Goal: Information Seeking & Learning: Learn about a topic

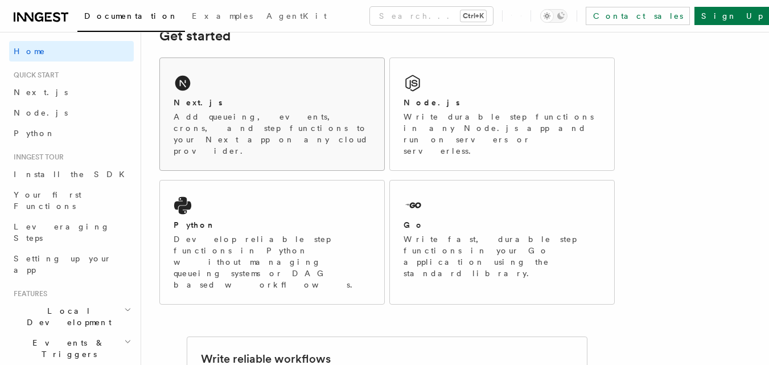
scroll to position [171, 0]
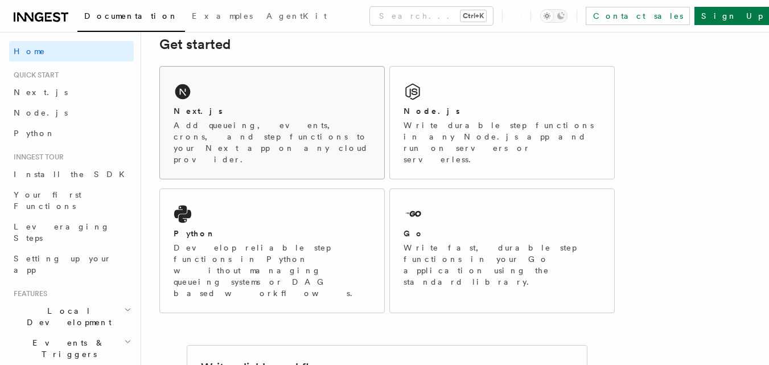
click at [294, 126] on p "Add queueing, events, crons, and step functions to your Next app on any cloud p…" at bounding box center [272, 143] width 197 height 46
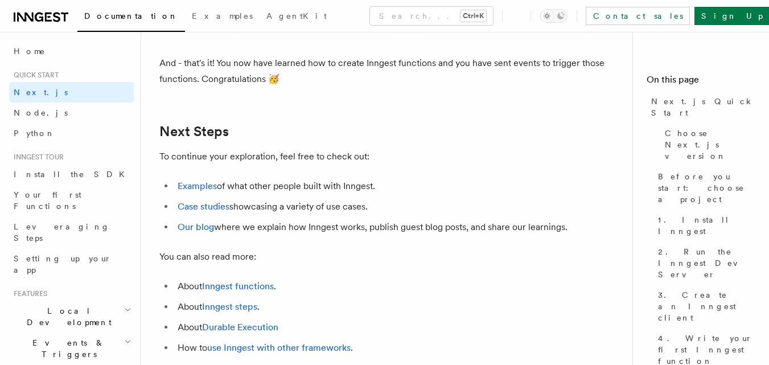
scroll to position [7060, 0]
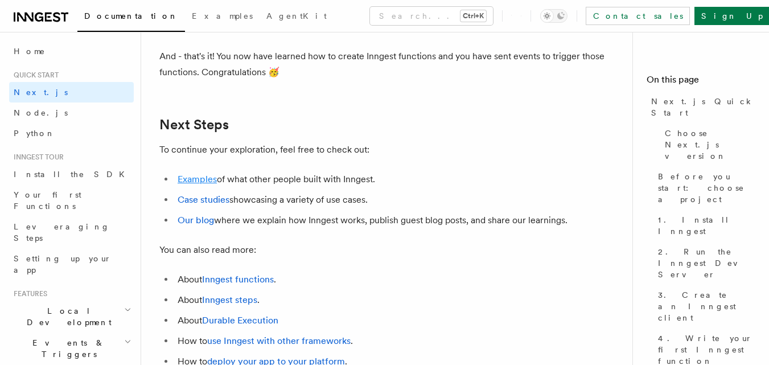
click at [208, 184] on link "Examples" at bounding box center [197, 179] width 39 height 11
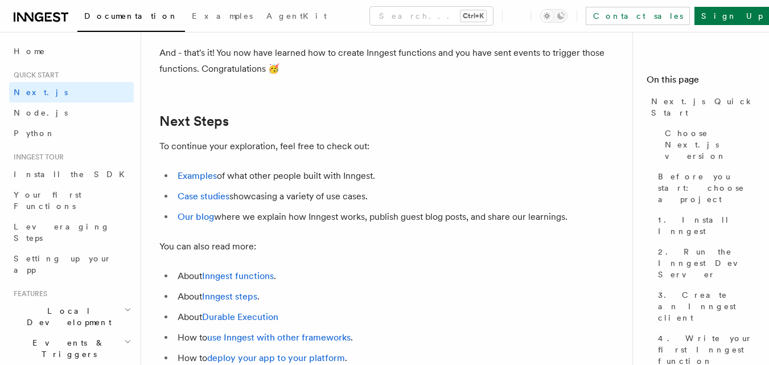
scroll to position [7045, 0]
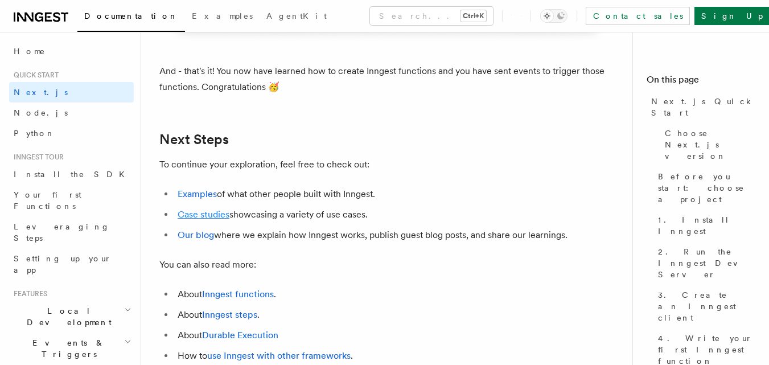
click at [195, 220] on link "Case studies" at bounding box center [204, 214] width 52 height 11
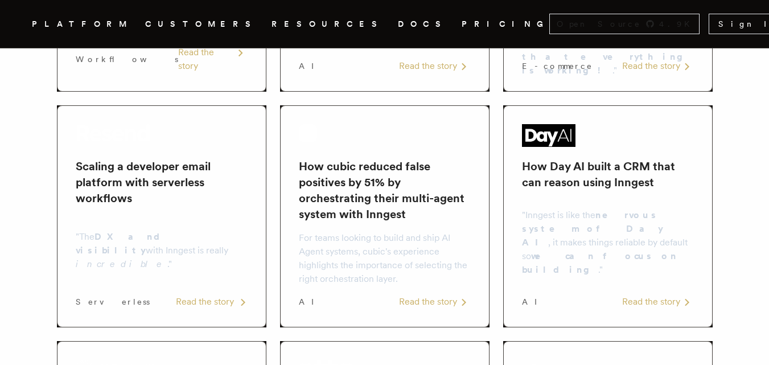
scroll to position [171, 0]
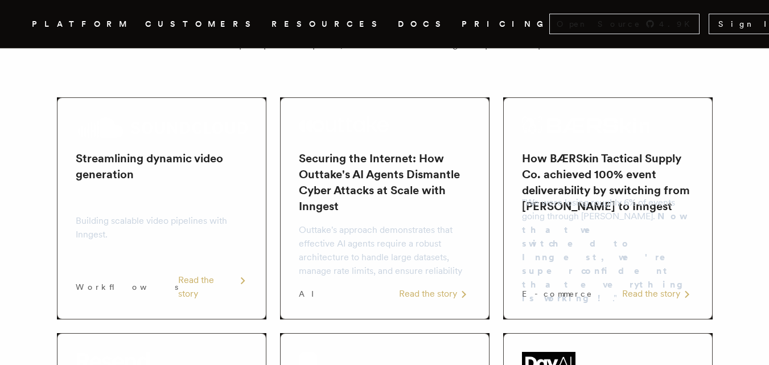
click at [170, 173] on h2 "Streamlining dynamic video generation" at bounding box center [162, 166] width 172 height 32
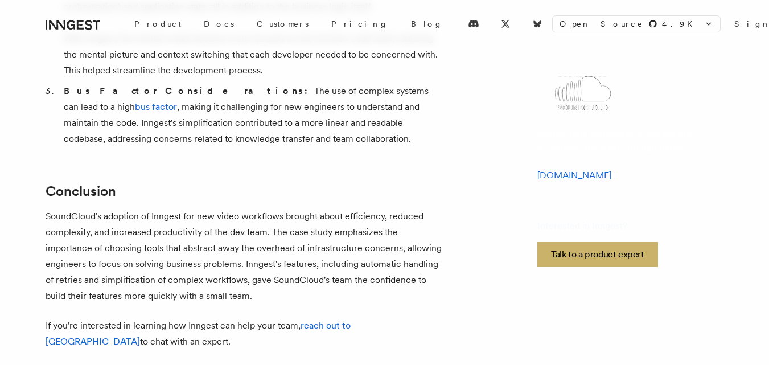
scroll to position [1423, 0]
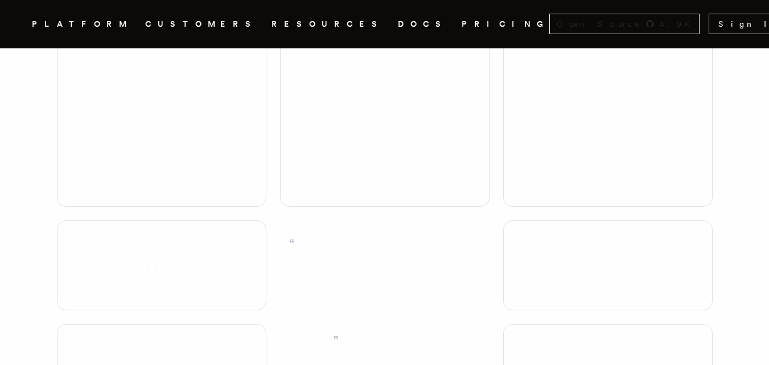
scroll to position [171, 0]
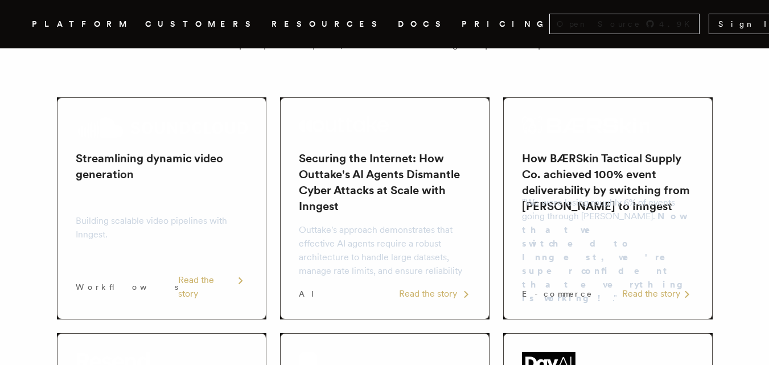
click at [383, 191] on h2 "Securing the Internet: How Outtake's AI Agents Dismantle Cyber Attacks at Scale…" at bounding box center [385, 182] width 172 height 64
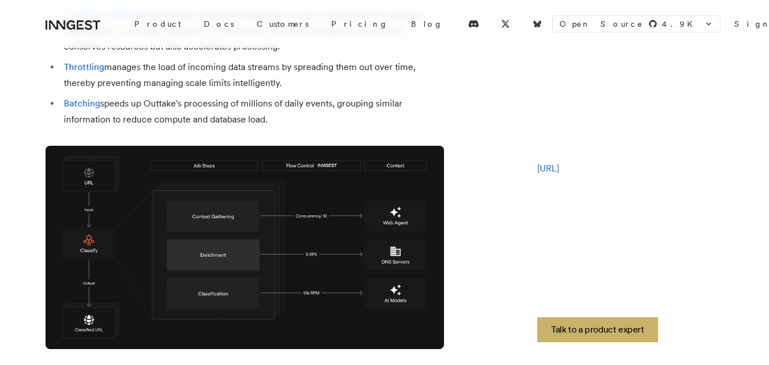
scroll to position [1708, 0]
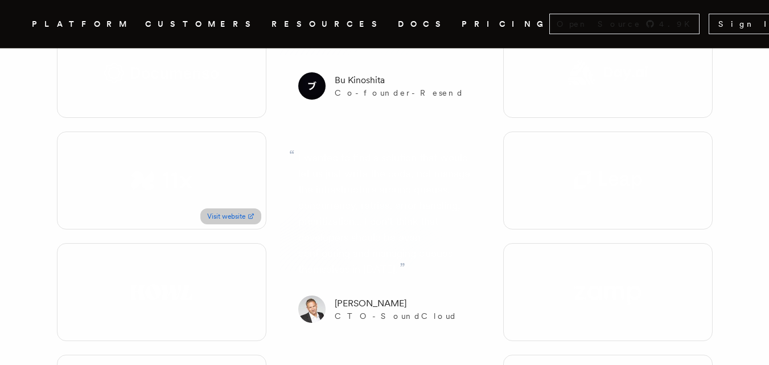
scroll to position [1708, 0]
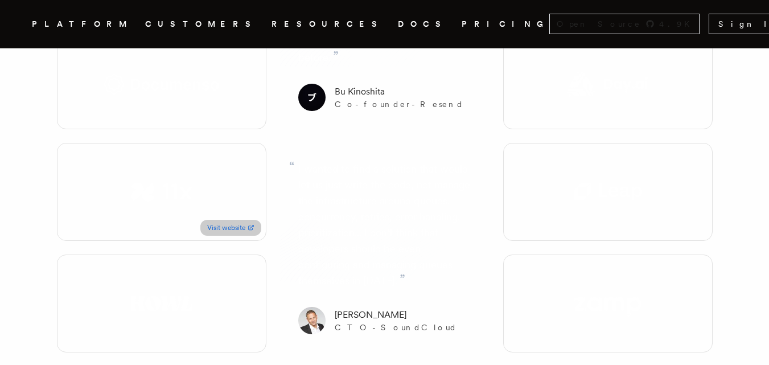
click at [138, 143] on div "Visit website" at bounding box center [162, 192] width 210 height 98
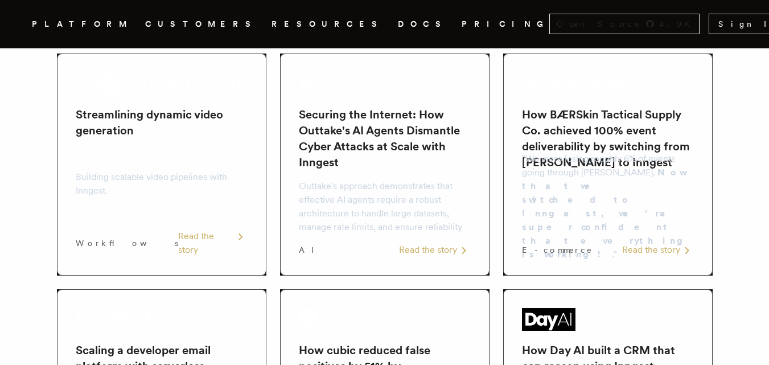
scroll to position [228, 0]
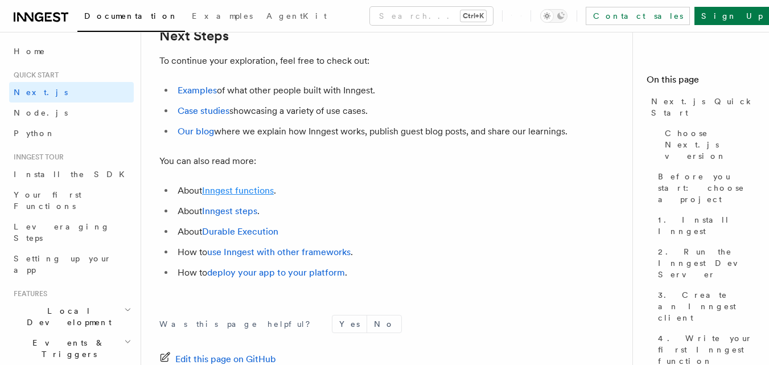
scroll to position [7159, 0]
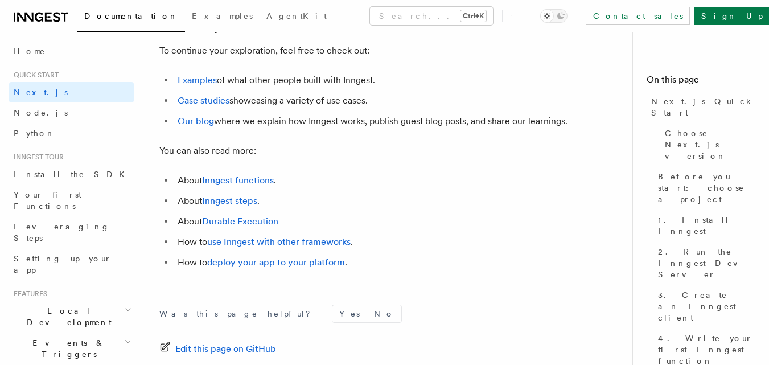
click at [175, 129] on li "Our blog where we explain how Inngest works, publish guest blog posts, and shar…" at bounding box center [394, 121] width 441 height 16
click at [196, 126] on link "Our blog" at bounding box center [196, 121] width 36 height 11
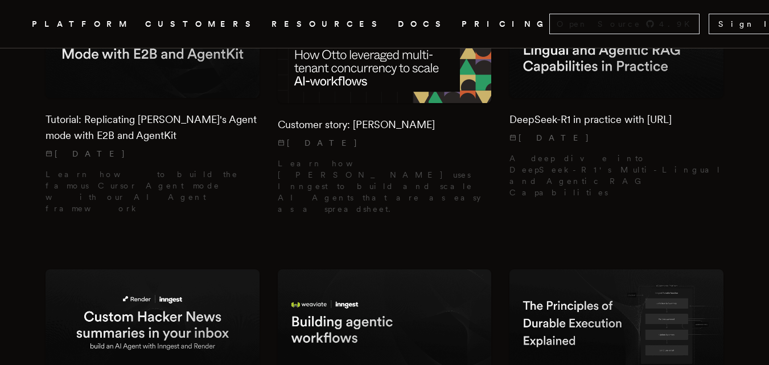
scroll to position [3131, 0]
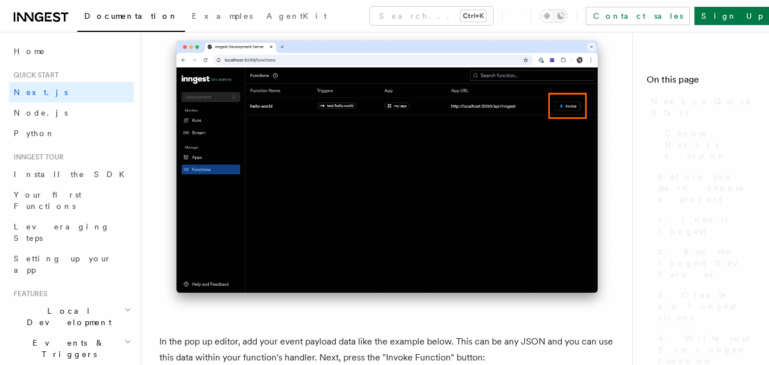
scroll to position [7159, 0]
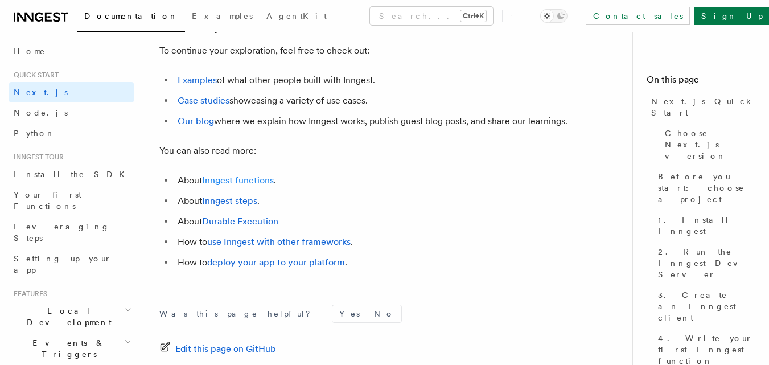
click at [236, 186] on link "Inngest functions" at bounding box center [238, 180] width 72 height 11
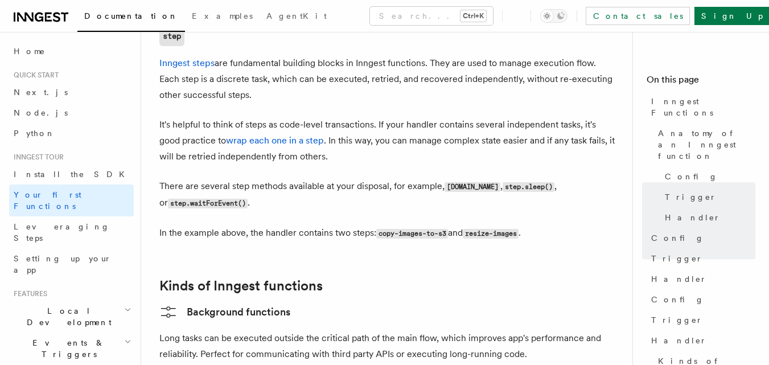
scroll to position [1708, 0]
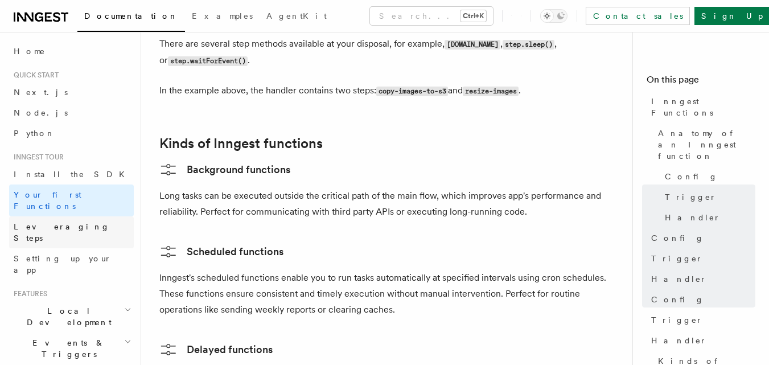
click at [69, 216] on link "Leveraging Steps" at bounding box center [71, 232] width 125 height 32
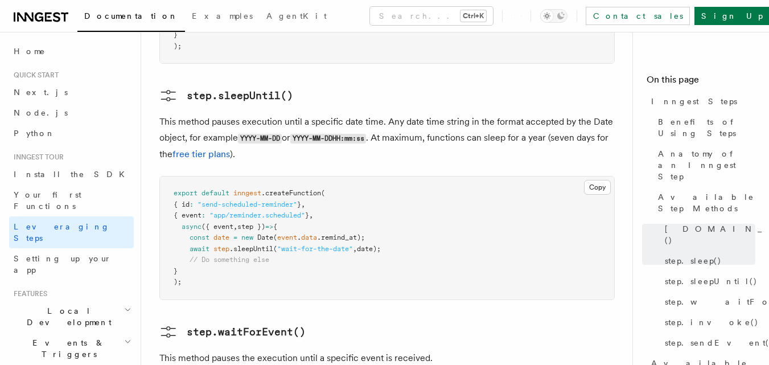
scroll to position [1708, 0]
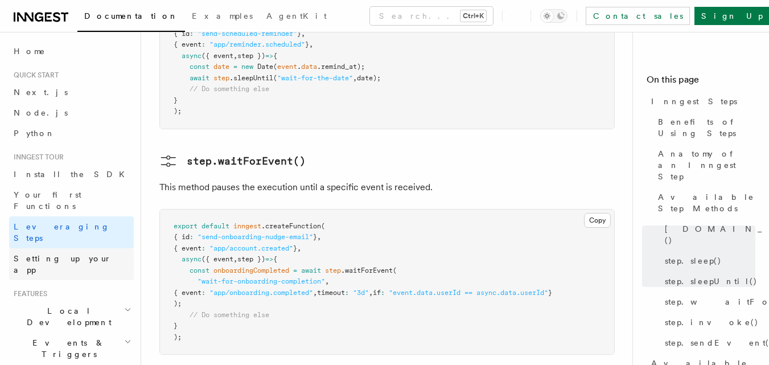
click at [68, 254] on span "Setting up your app" at bounding box center [63, 264] width 98 height 20
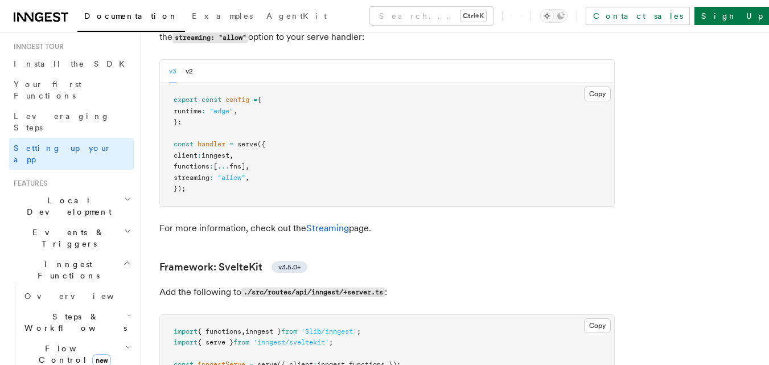
scroll to position [114, 0]
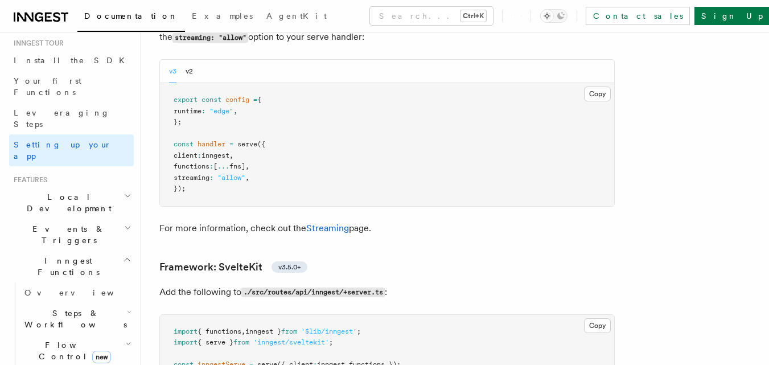
click at [103, 187] on h2 "Local Development" at bounding box center [71, 203] width 125 height 32
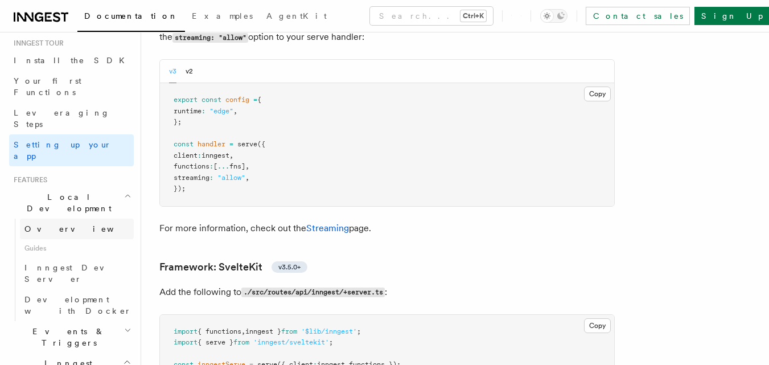
click at [62, 219] on link "Overview" at bounding box center [77, 229] width 114 height 20
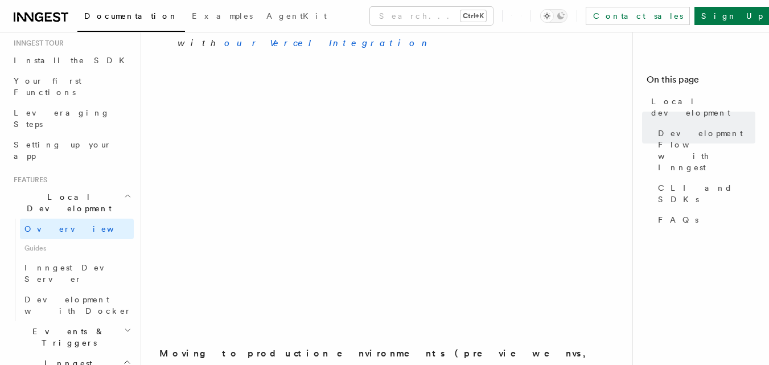
scroll to position [1025, 0]
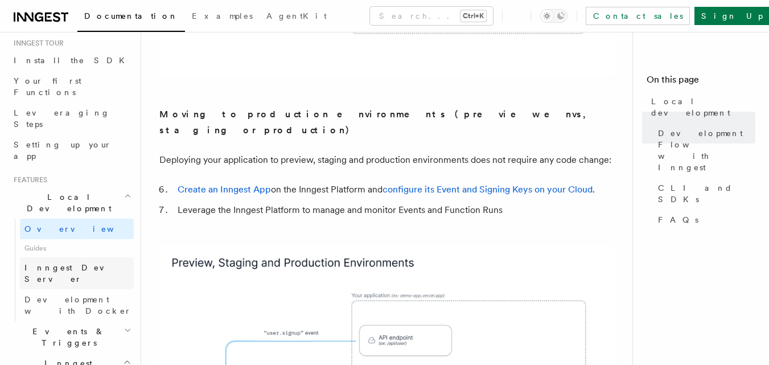
click at [90, 263] on span "Inngest Dev Server" at bounding box center [72, 273] width 97 height 20
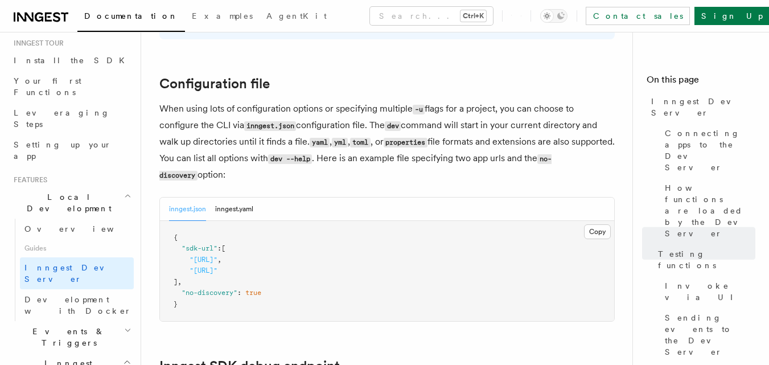
scroll to position [2473, 0]
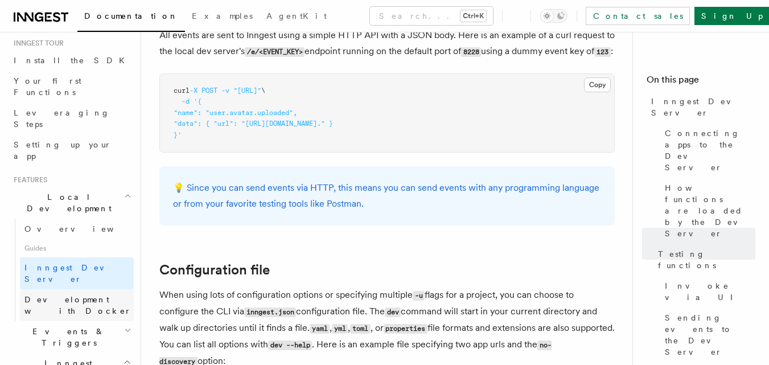
click at [56, 295] on span "Development with Docker" at bounding box center [77, 305] width 107 height 20
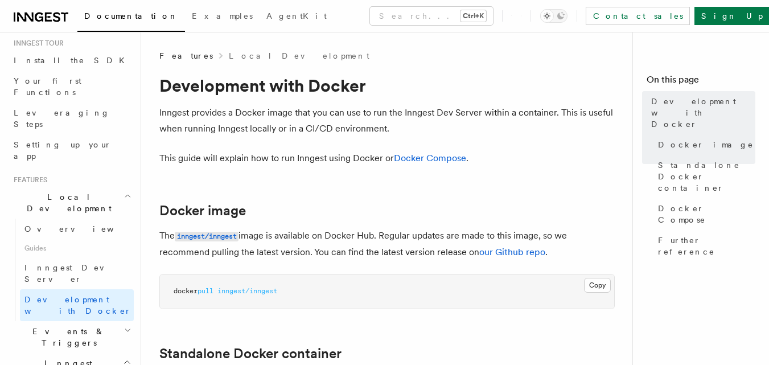
click at [62, 326] on span "Events & Triggers" at bounding box center [66, 337] width 115 height 23
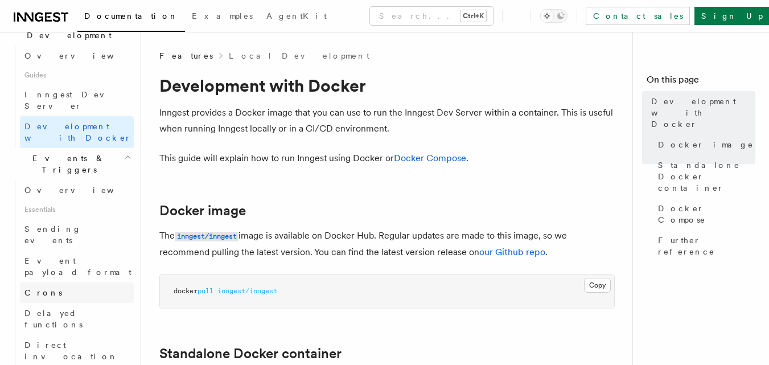
scroll to position [285, 0]
click at [44, 188] on span "Overview" at bounding box center [82, 192] width 117 height 9
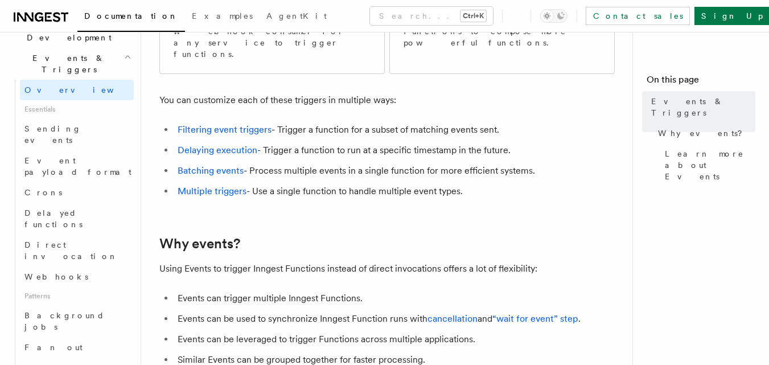
scroll to position [171, 0]
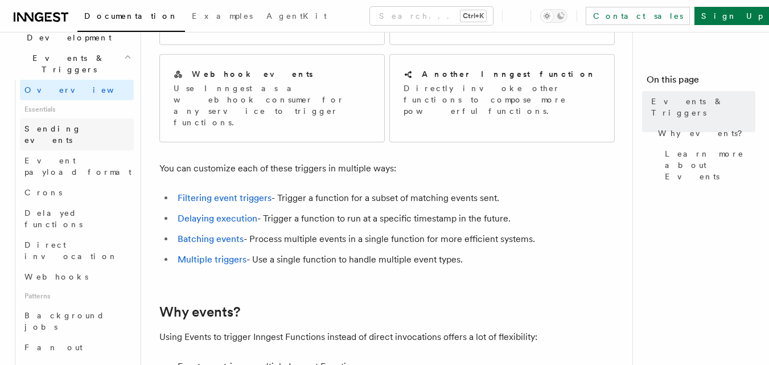
click at [52, 123] on span "Sending events" at bounding box center [78, 134] width 109 height 23
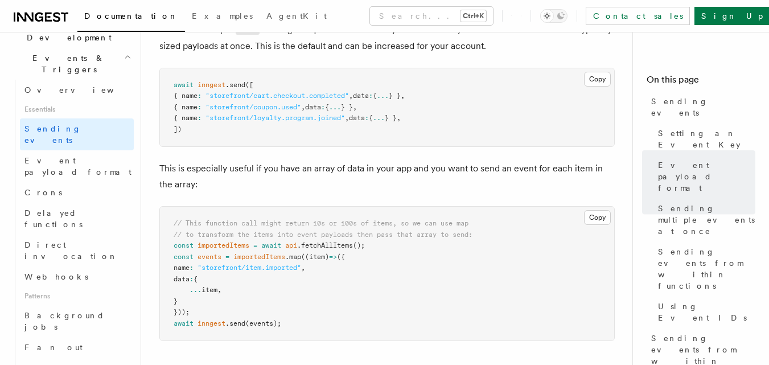
scroll to position [1765, 0]
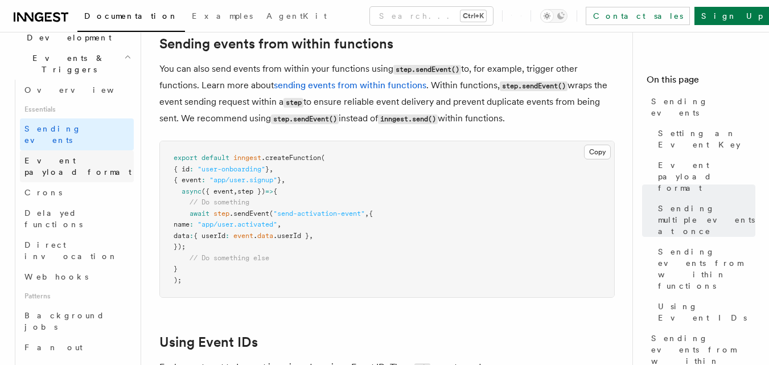
click at [97, 156] on span "Event payload format" at bounding box center [77, 166] width 107 height 20
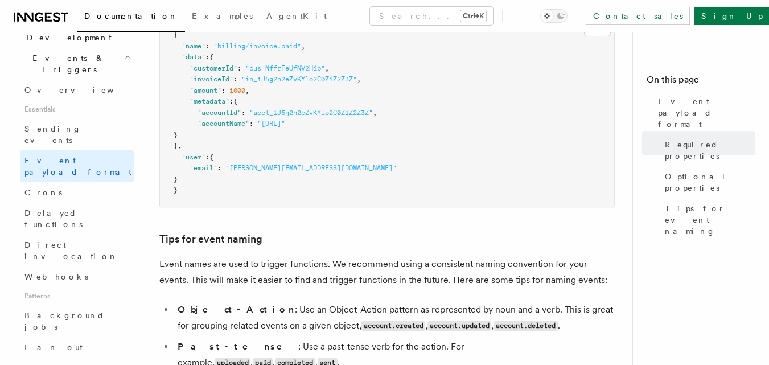
scroll to position [683, 0]
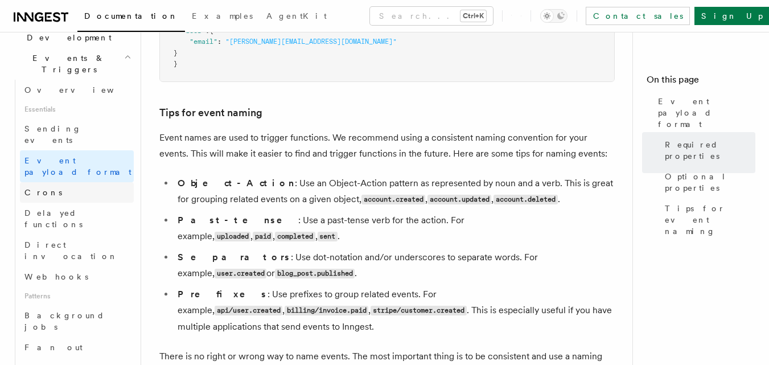
click at [49, 182] on link "Crons" at bounding box center [77, 192] width 114 height 20
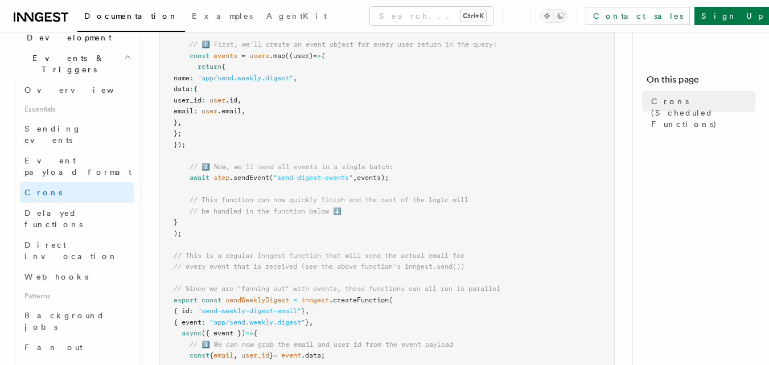
scroll to position [569, 0]
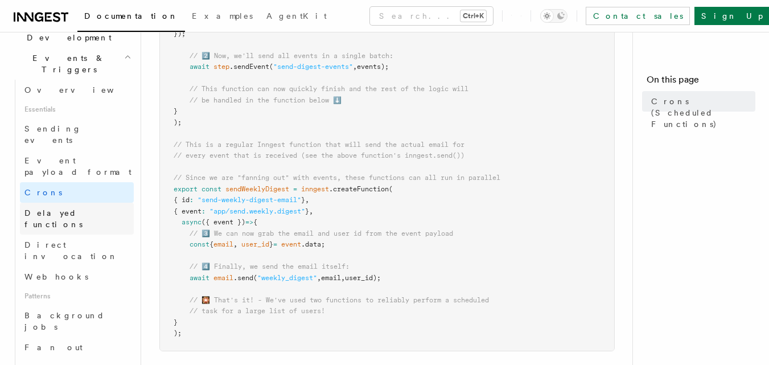
click at [76, 203] on link "Delayed functions" at bounding box center [77, 219] width 114 height 32
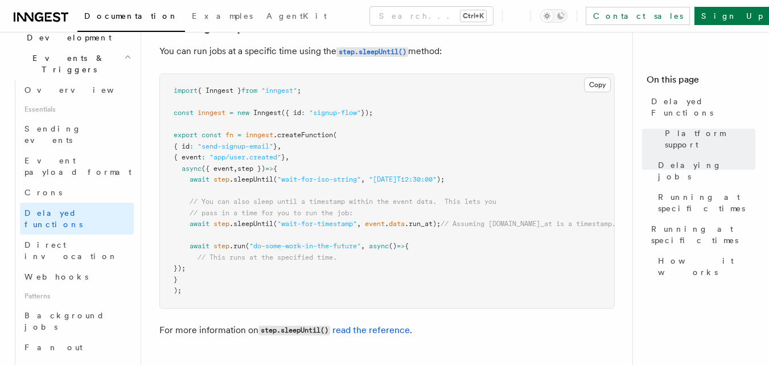
scroll to position [911, 0]
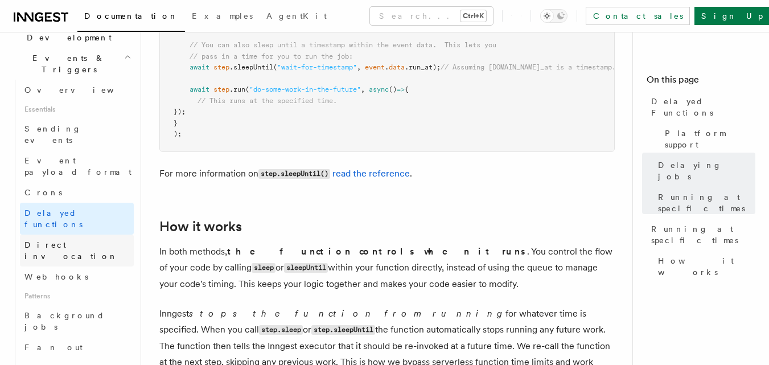
click at [42, 235] on link "Direct invocation" at bounding box center [77, 251] width 114 height 32
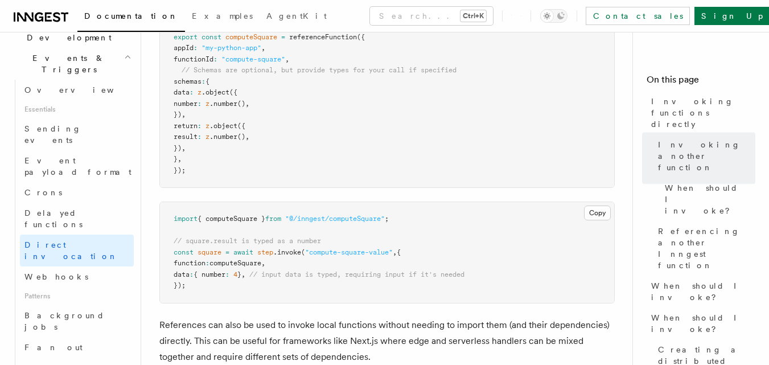
scroll to position [1082, 0]
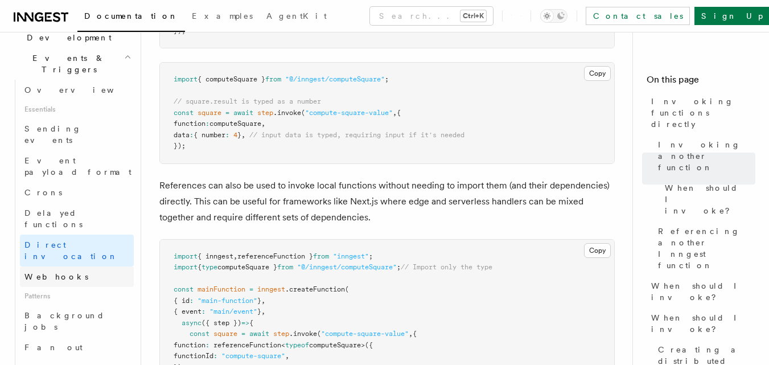
click at [88, 266] on link "Webhooks" at bounding box center [77, 276] width 114 height 20
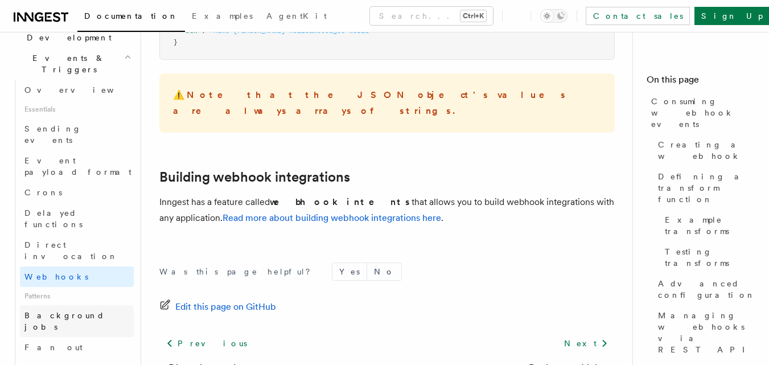
click at [61, 311] on span "Background jobs" at bounding box center [64, 321] width 80 height 20
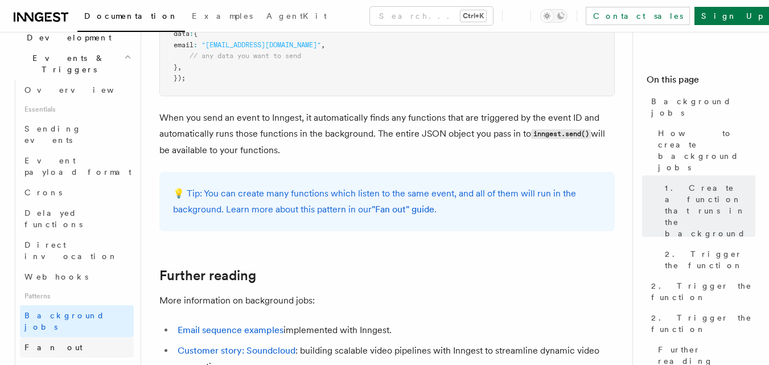
click at [36, 337] on link "Fan out" at bounding box center [77, 347] width 114 height 20
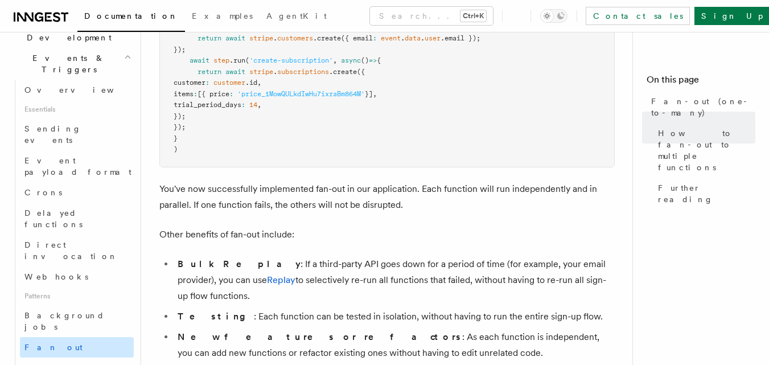
scroll to position [1309, 0]
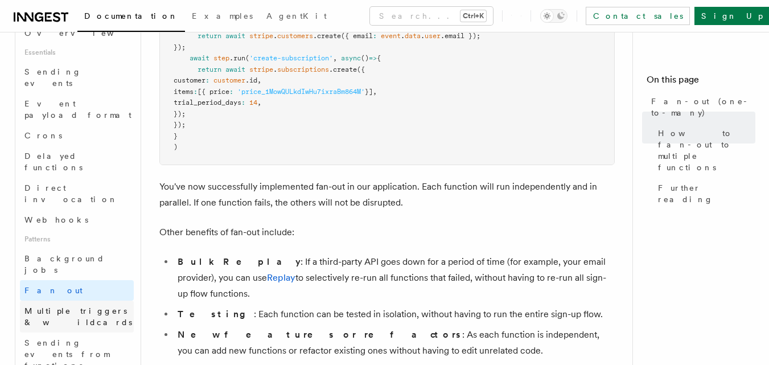
click at [96, 301] on link "Multiple triggers & wildcards" at bounding box center [77, 317] width 114 height 32
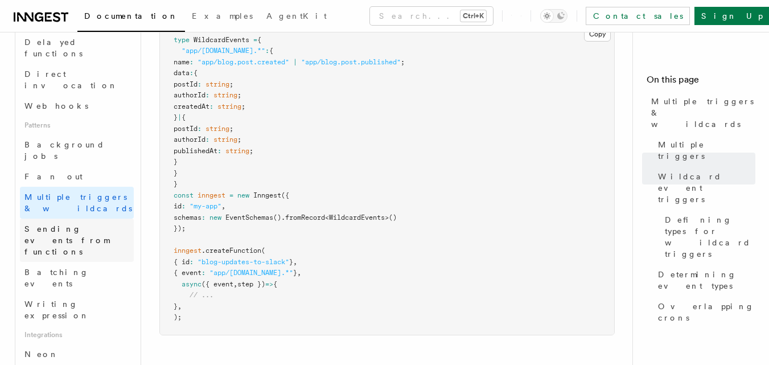
click at [61, 223] on span "Sending events from functions" at bounding box center [78, 240] width 109 height 34
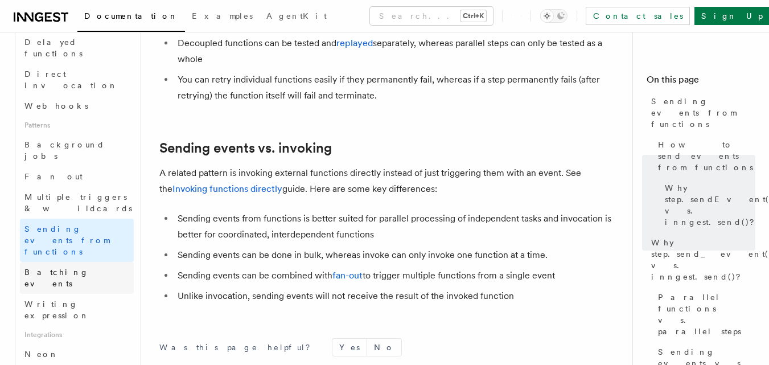
click at [54, 266] on span "Batching events" at bounding box center [78, 277] width 109 height 23
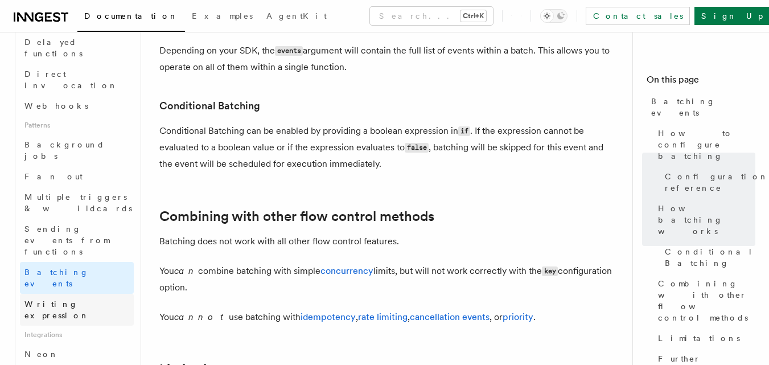
click at [73, 299] on span "Writing expression" at bounding box center [56, 309] width 65 height 20
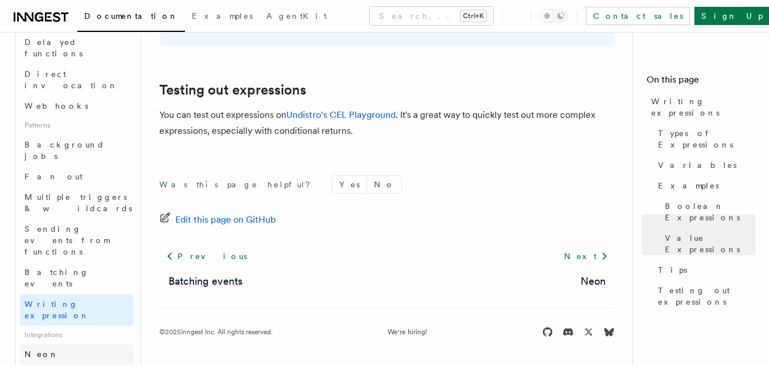
click at [79, 344] on link "Neon" at bounding box center [77, 354] width 114 height 20
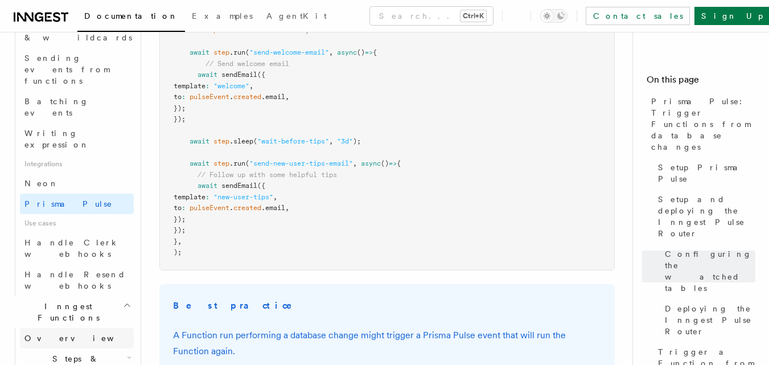
click at [92, 328] on link "Overview" at bounding box center [77, 338] width 114 height 20
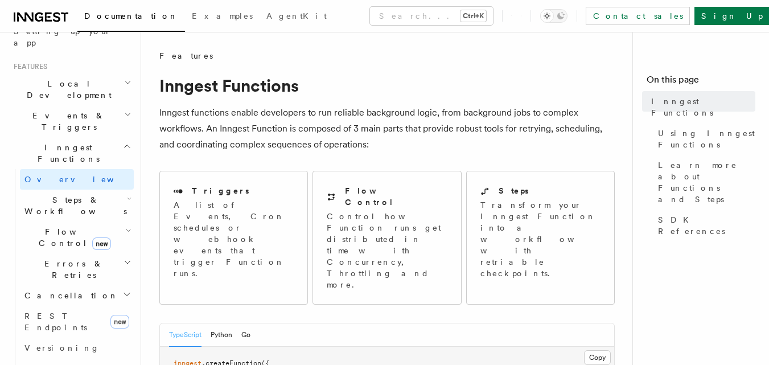
click at [127, 194] on icon "button" at bounding box center [129, 198] width 5 height 9
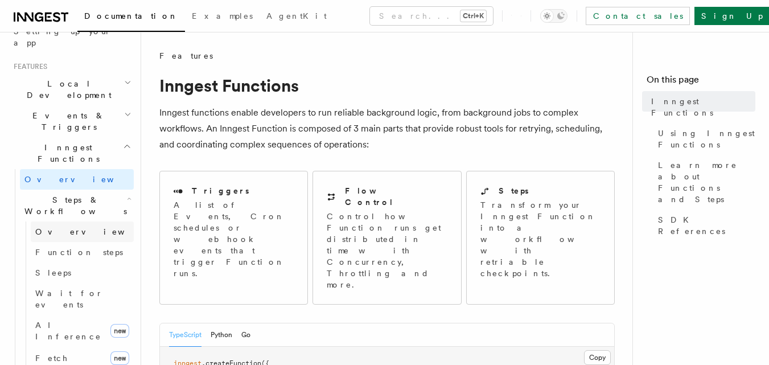
click at [47, 221] on link "Overview" at bounding box center [82, 231] width 103 height 20
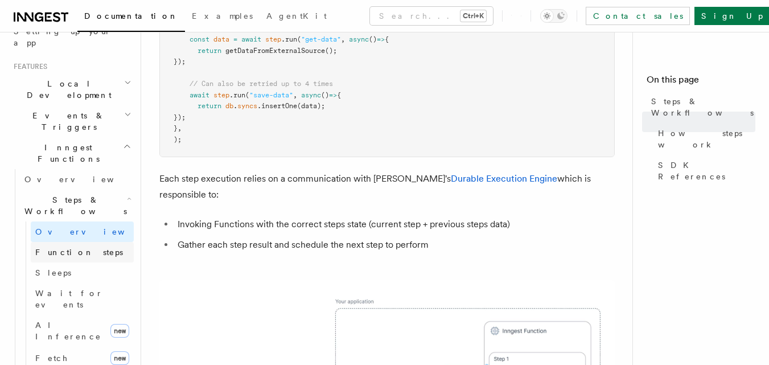
click at [77, 248] on span "Function steps" at bounding box center [79, 252] width 88 height 9
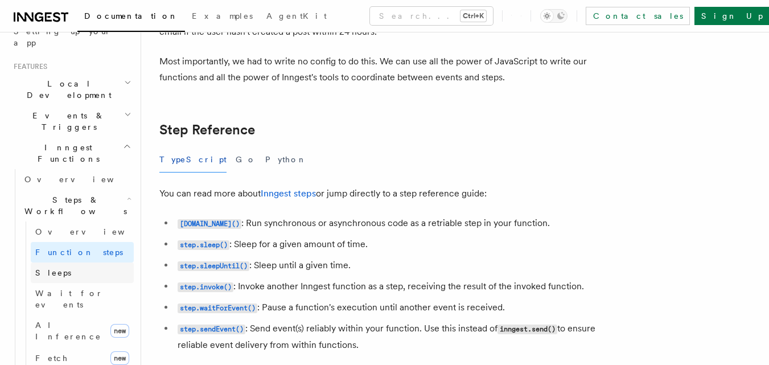
click at [63, 262] on link "Sleeps" at bounding box center [82, 272] width 103 height 20
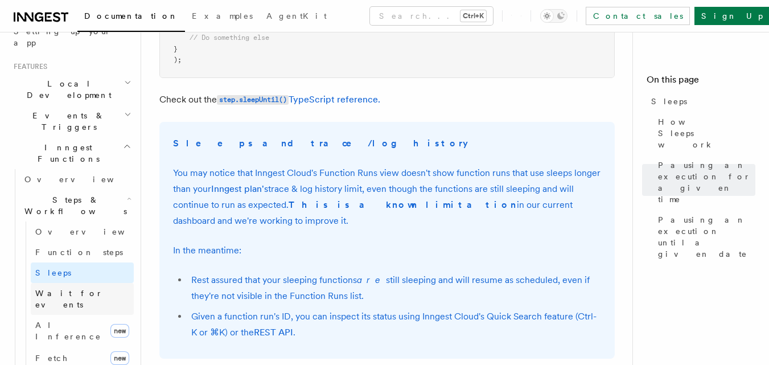
click at [80, 289] on span "Wait for events" at bounding box center [69, 299] width 68 height 20
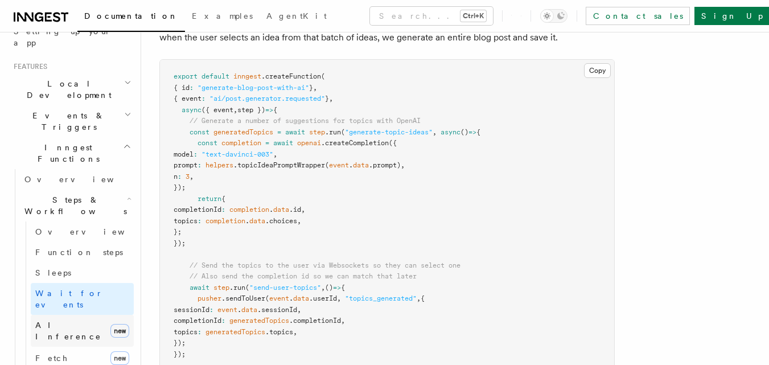
click at [52, 321] on span "AI Inference" at bounding box center [68, 331] width 66 height 20
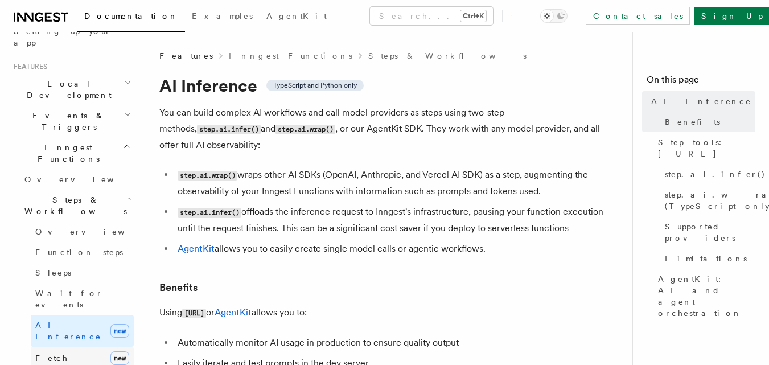
click at [87, 347] on link "Fetch new" at bounding box center [82, 358] width 103 height 23
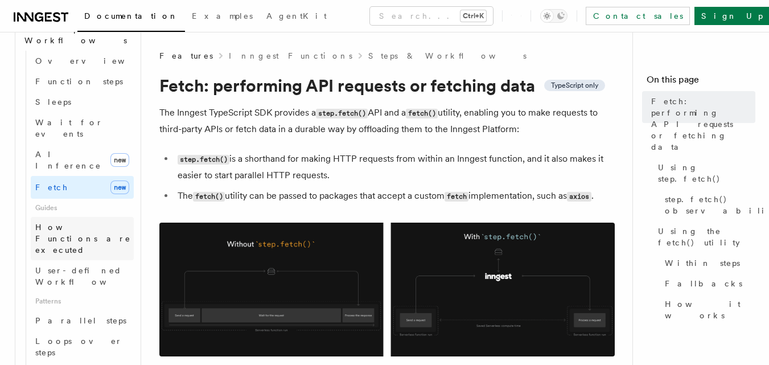
click at [79, 221] on span "How Functions are executed" at bounding box center [84, 238] width 98 height 34
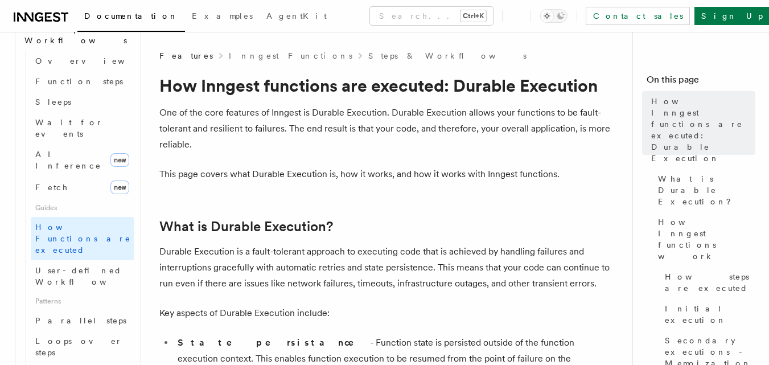
click at [95, 292] on span "Patterns" at bounding box center [82, 301] width 103 height 18
click at [95, 260] on link "User-defined Workflows" at bounding box center [82, 276] width 103 height 32
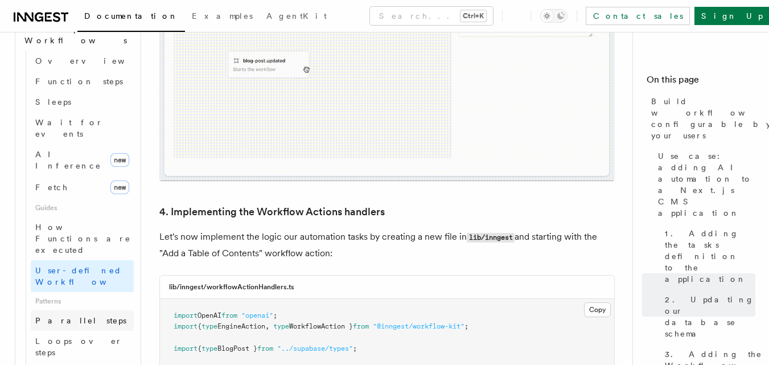
click at [47, 310] on link "Parallel steps" at bounding box center [82, 320] width 103 height 20
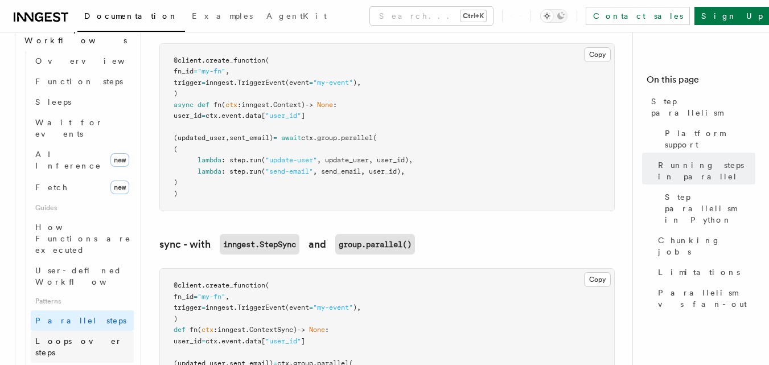
click at [72, 331] on link "Loops over steps" at bounding box center [82, 347] width 103 height 32
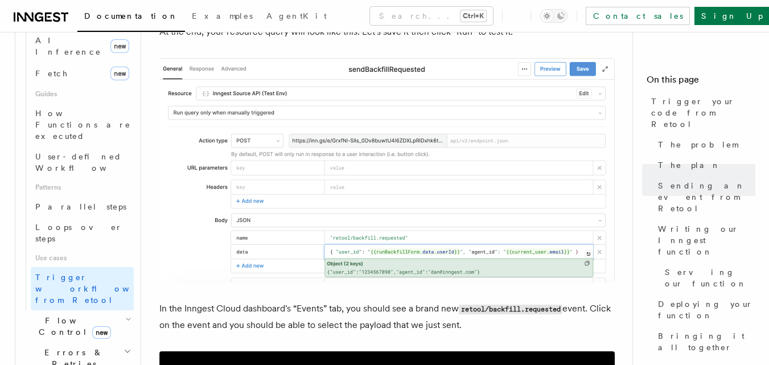
click at [123, 310] on h2 "Flow Control new" at bounding box center [77, 326] width 114 height 32
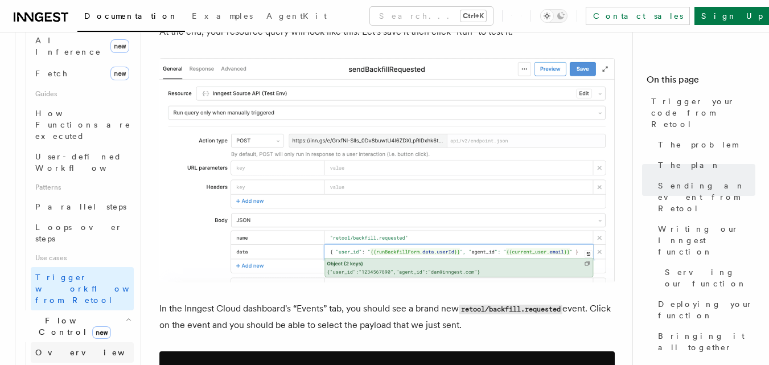
click at [68, 348] on span "Overview" at bounding box center [93, 352] width 117 height 9
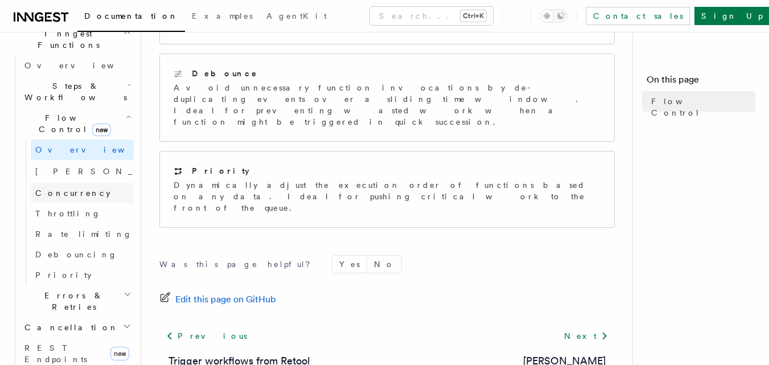
scroll to position [284, 0]
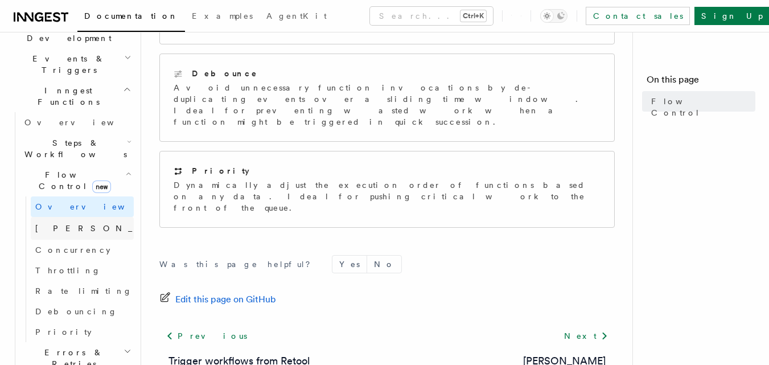
click at [73, 217] on link "[PERSON_NAME] new" at bounding box center [82, 228] width 103 height 23
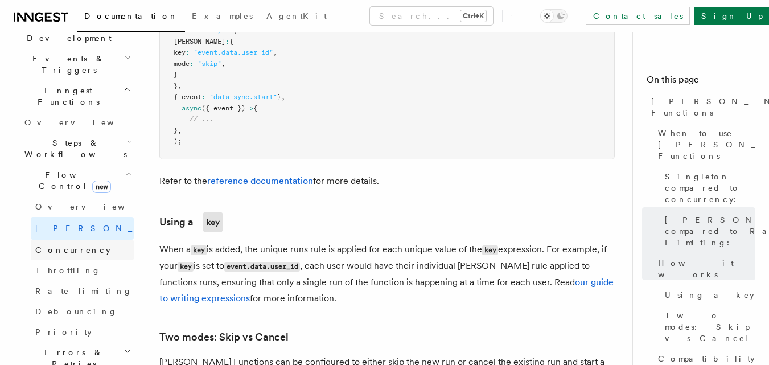
click at [88, 240] on link "Concurrency" at bounding box center [82, 250] width 103 height 20
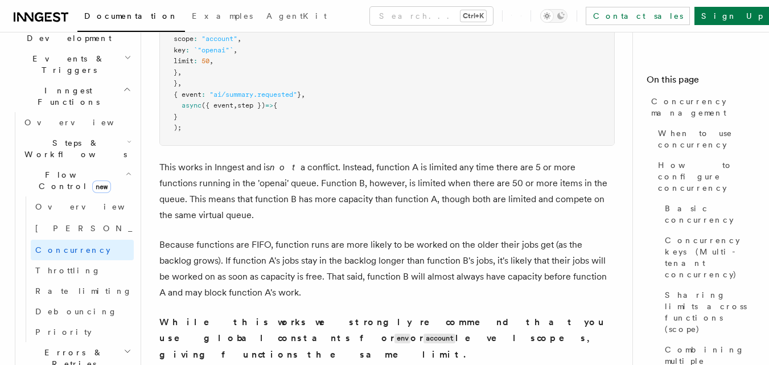
scroll to position [3530, 0]
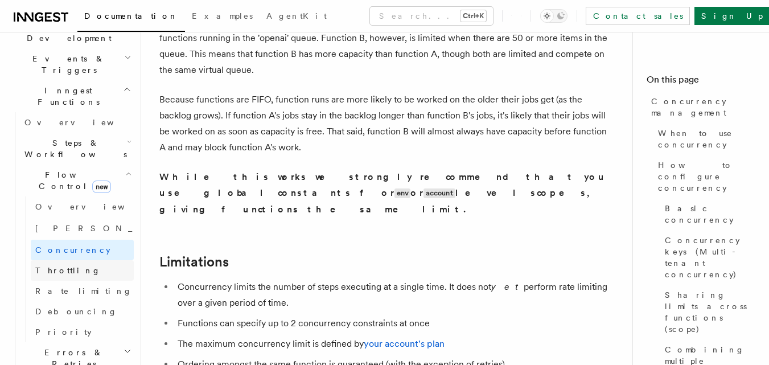
click at [77, 260] on link "Throttling" at bounding box center [82, 270] width 103 height 20
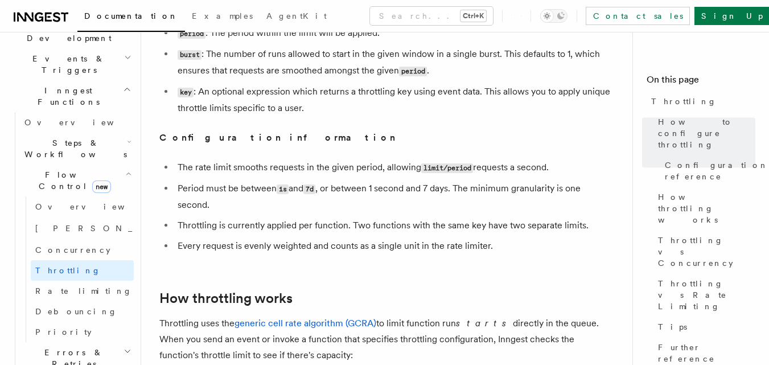
scroll to position [740, 0]
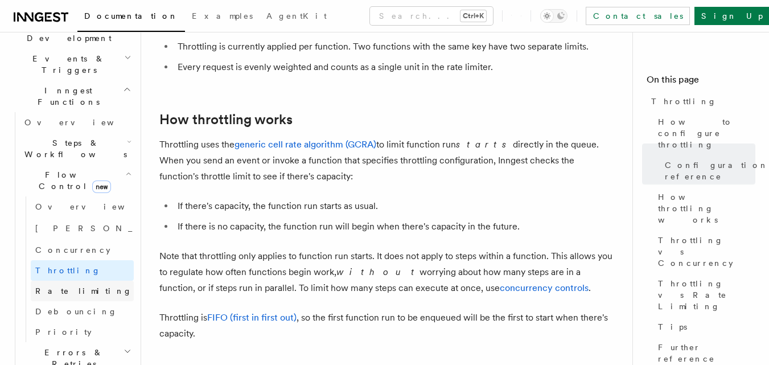
click at [60, 281] on link "Rate limiting" at bounding box center [82, 291] width 103 height 20
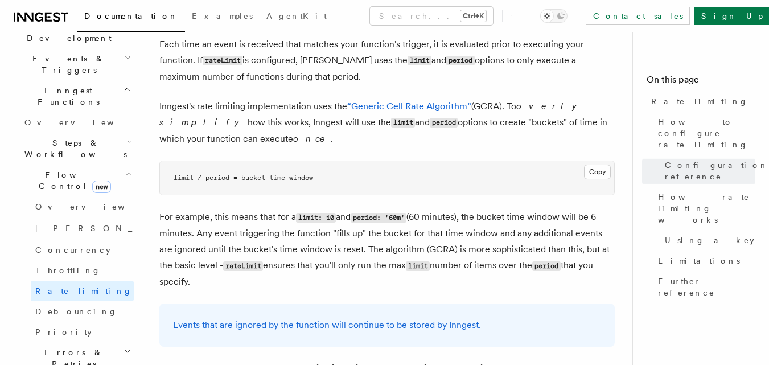
scroll to position [1082, 0]
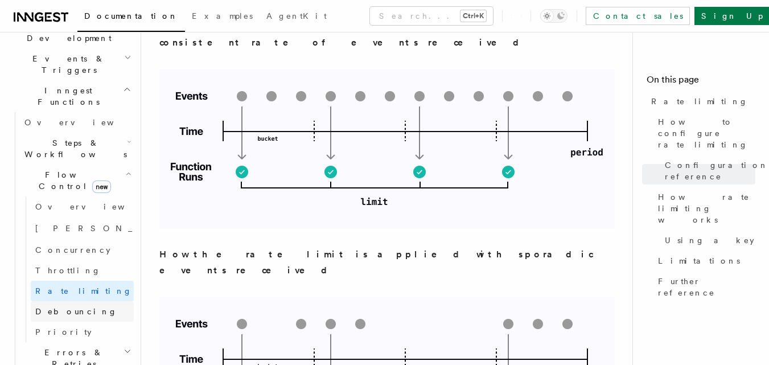
click at [79, 307] on span "Debouncing" at bounding box center [76, 311] width 82 height 9
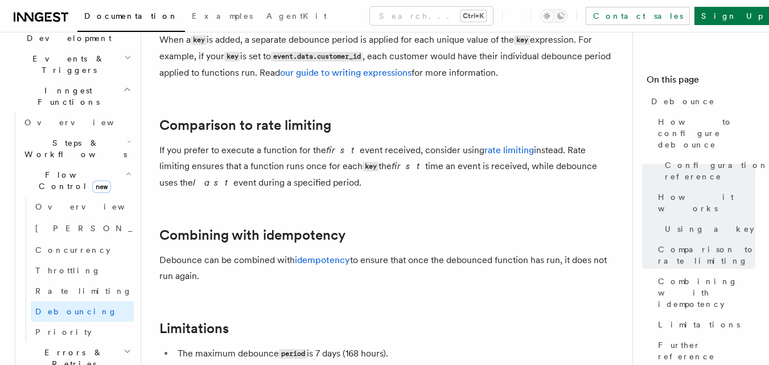
scroll to position [1309, 0]
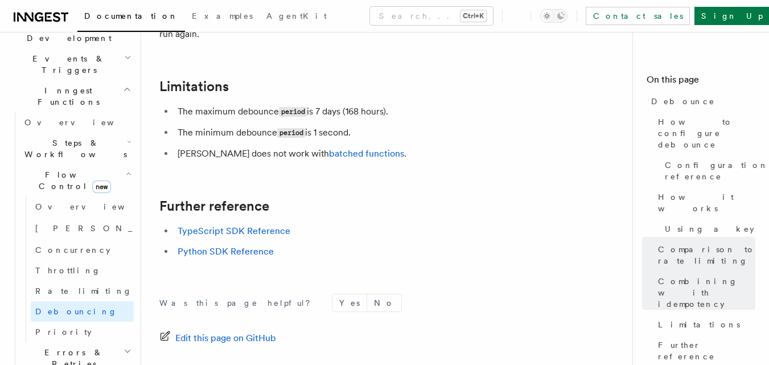
click at [80, 342] on h2 "Errors & Retries" at bounding box center [77, 358] width 114 height 32
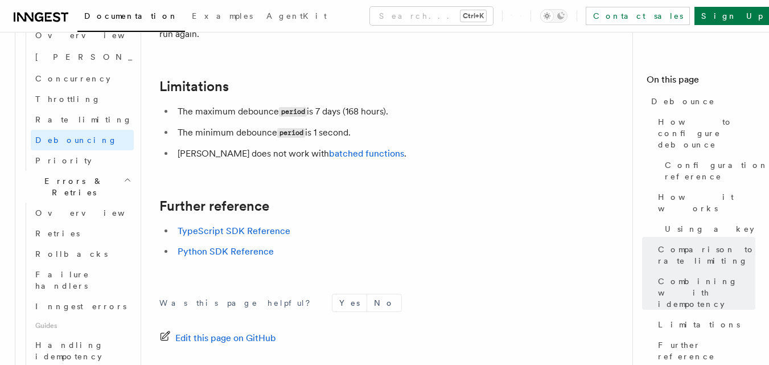
scroll to position [455, 0]
click at [50, 209] on span "Overview" at bounding box center [93, 213] width 117 height 9
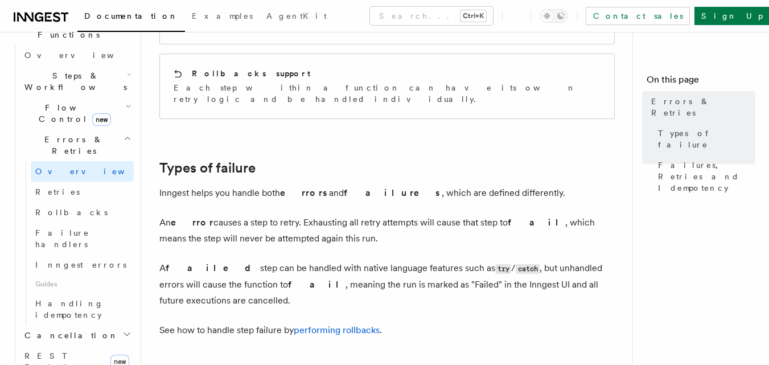
scroll to position [341, 0]
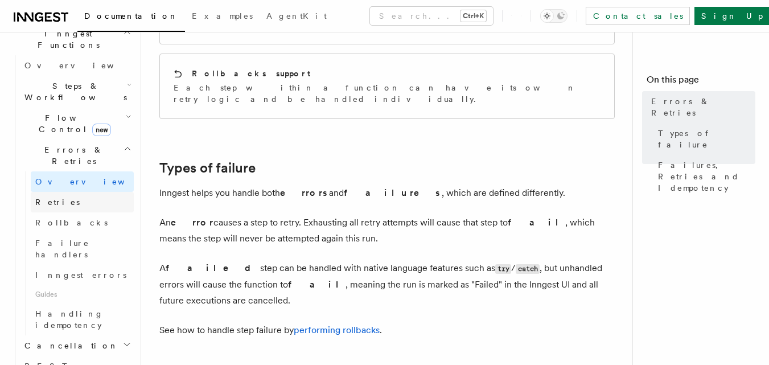
click at [64, 192] on link "Retries" at bounding box center [82, 202] width 103 height 20
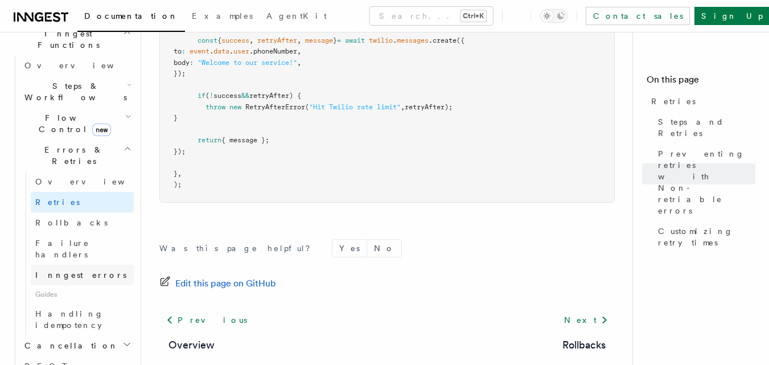
scroll to position [1795, 0]
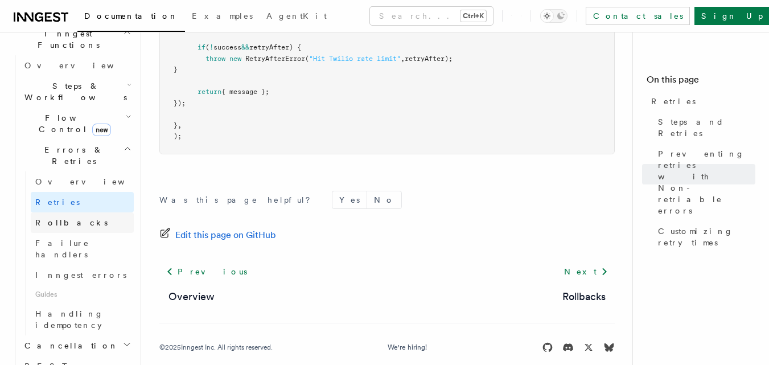
click at [59, 212] on link "Rollbacks" at bounding box center [82, 222] width 103 height 20
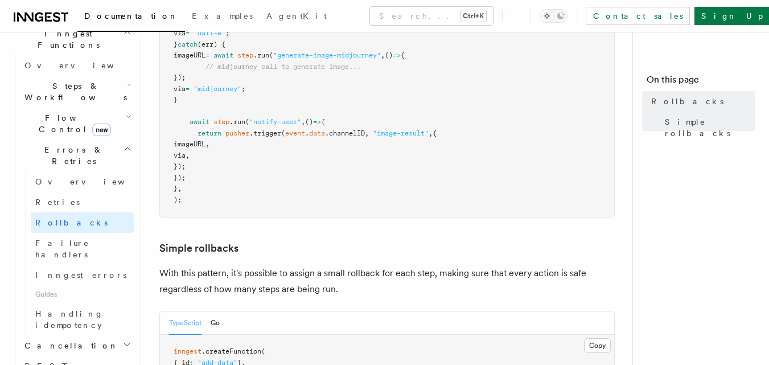
scroll to position [740, 0]
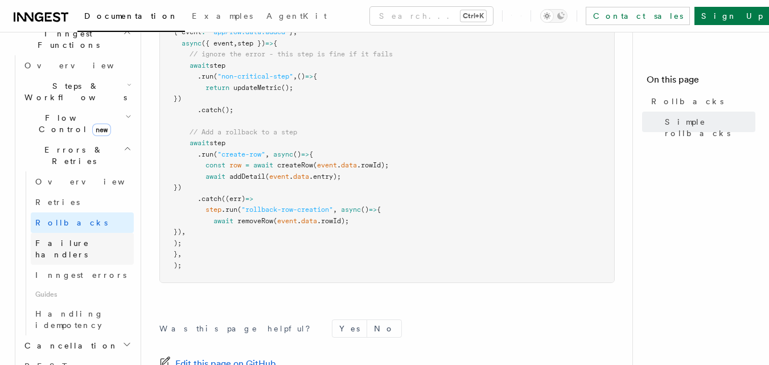
click at [73, 233] on link "Failure handlers" at bounding box center [82, 249] width 103 height 32
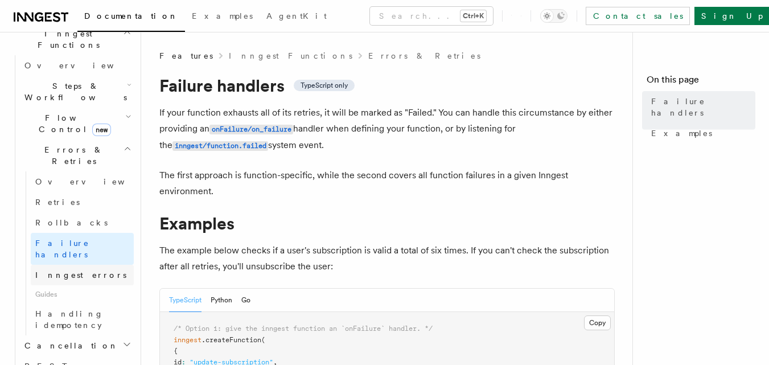
click at [74, 270] on span "Inngest errors" at bounding box center [80, 274] width 91 height 9
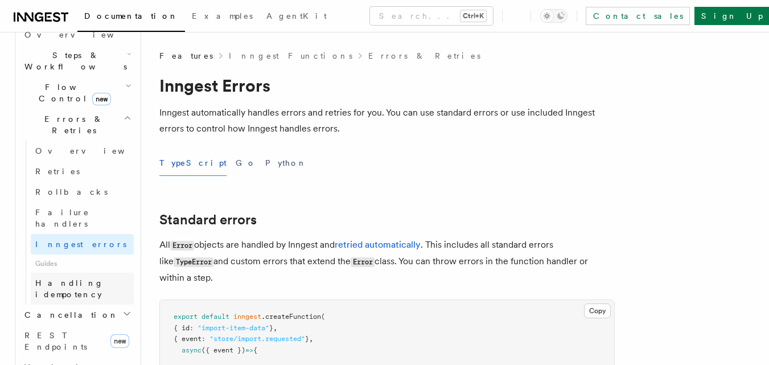
scroll to position [398, 0]
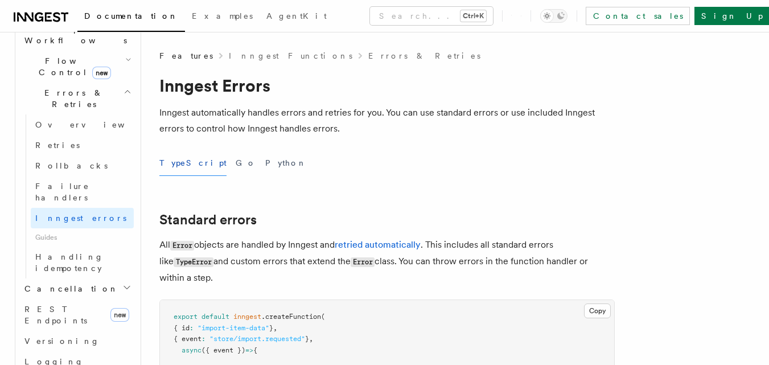
click at [65, 283] on span "Cancellation" at bounding box center [69, 288] width 98 height 11
click at [74, 299] on link "Overview" at bounding box center [82, 309] width 103 height 20
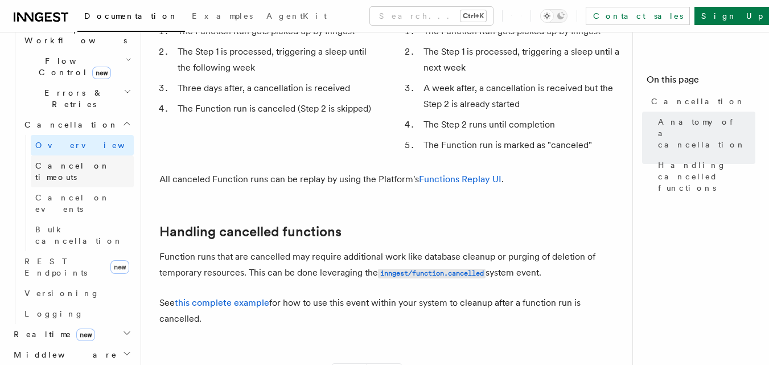
click at [53, 155] on link "Cancel on timeouts" at bounding box center [82, 171] width 103 height 32
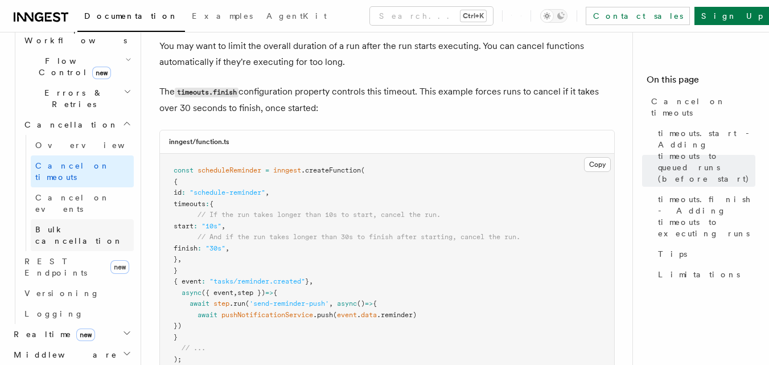
click at [70, 219] on link "Bulk cancellation" at bounding box center [82, 235] width 103 height 32
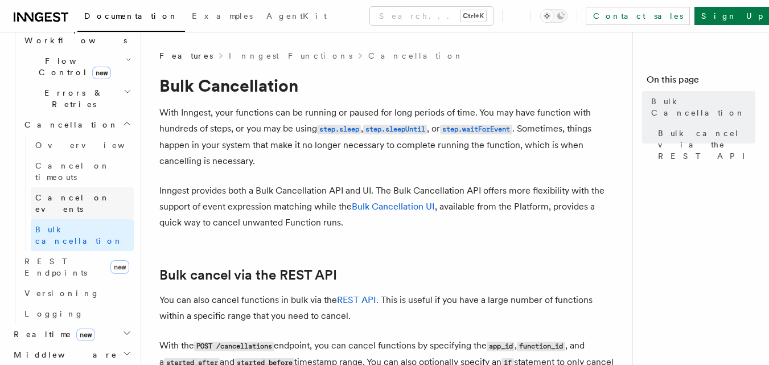
click at [75, 187] on link "Cancel on events" at bounding box center [82, 203] width 103 height 32
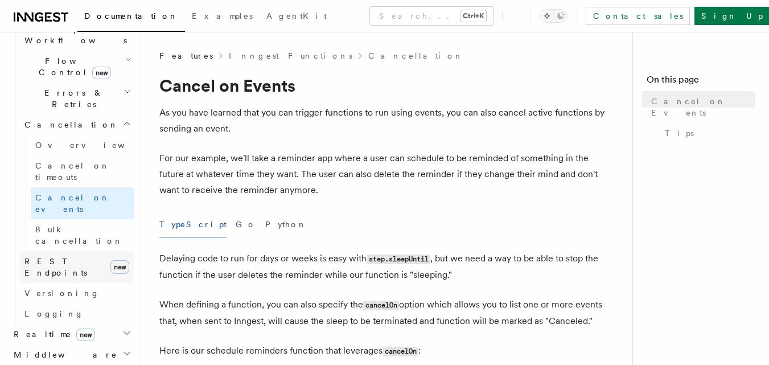
click at [56, 257] on span "REST Endpoints" at bounding box center [55, 267] width 63 height 20
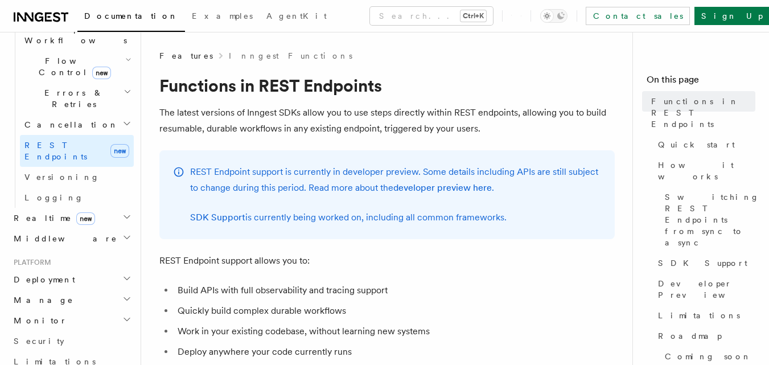
click at [44, 269] on h2 "Deployment" at bounding box center [71, 279] width 125 height 20
click at [59, 290] on link "Overview" at bounding box center [77, 300] width 114 height 20
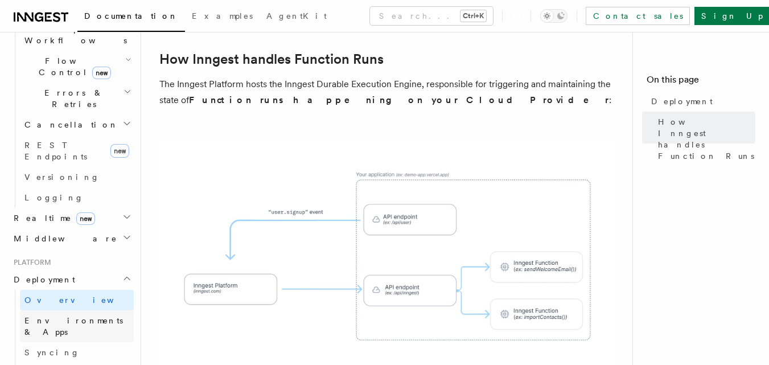
click at [39, 316] on span "Environments & Apps" at bounding box center [73, 326] width 98 height 20
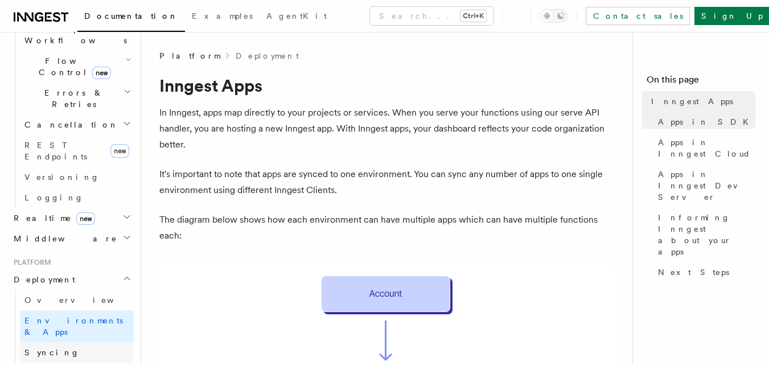
click at [50, 342] on link "Syncing" at bounding box center [77, 352] width 114 height 20
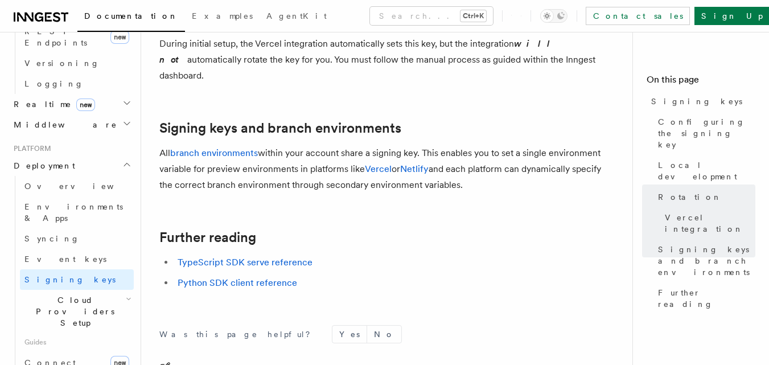
click at [44, 294] on span "Cloud Providers Setup" at bounding box center [73, 311] width 106 height 34
click at [79, 333] on link "Cloudflare Pages" at bounding box center [82, 349] width 103 height 32
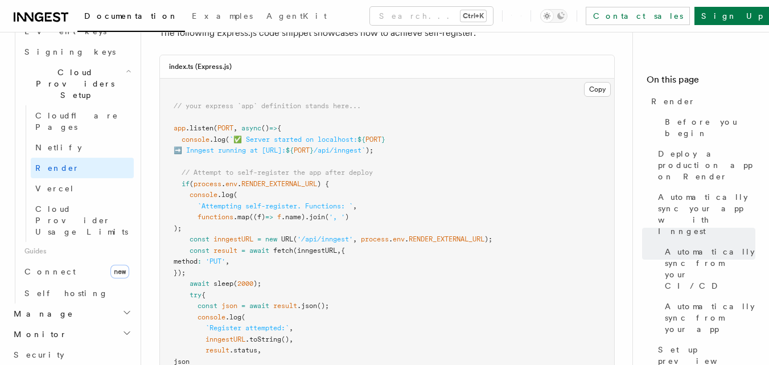
click at [60, 303] on h2 "Manage" at bounding box center [71, 313] width 125 height 20
click at [79, 324] on link "Environments" at bounding box center [77, 334] width 114 height 20
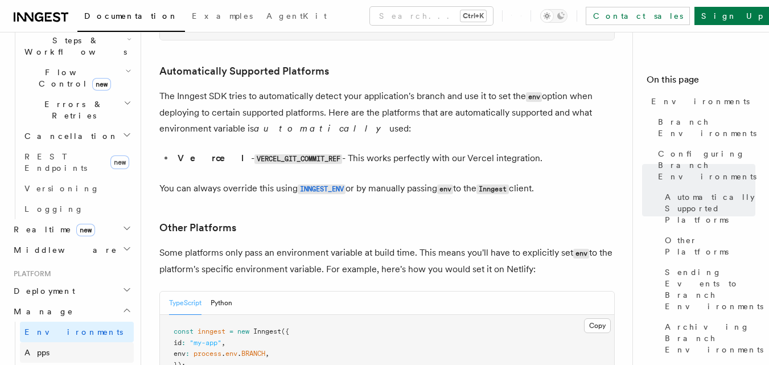
click at [59, 342] on link "Apps" at bounding box center [77, 352] width 114 height 20
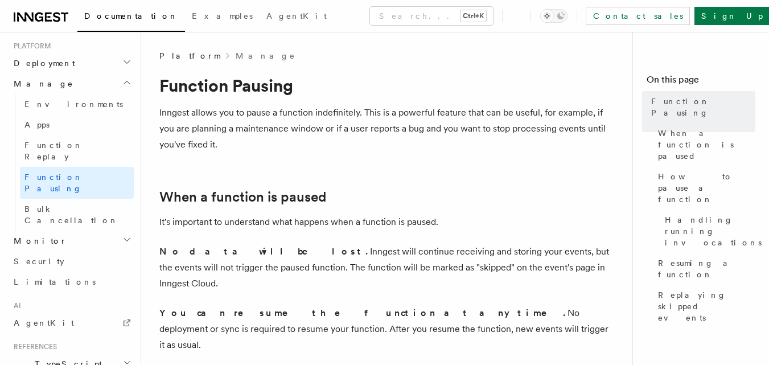
click at [113, 231] on h2 "Monitor" at bounding box center [71, 241] width 125 height 20
click at [121, 231] on h2 "Monitor" at bounding box center [71, 241] width 125 height 20
